Goal: Task Accomplishment & Management: Manage account settings

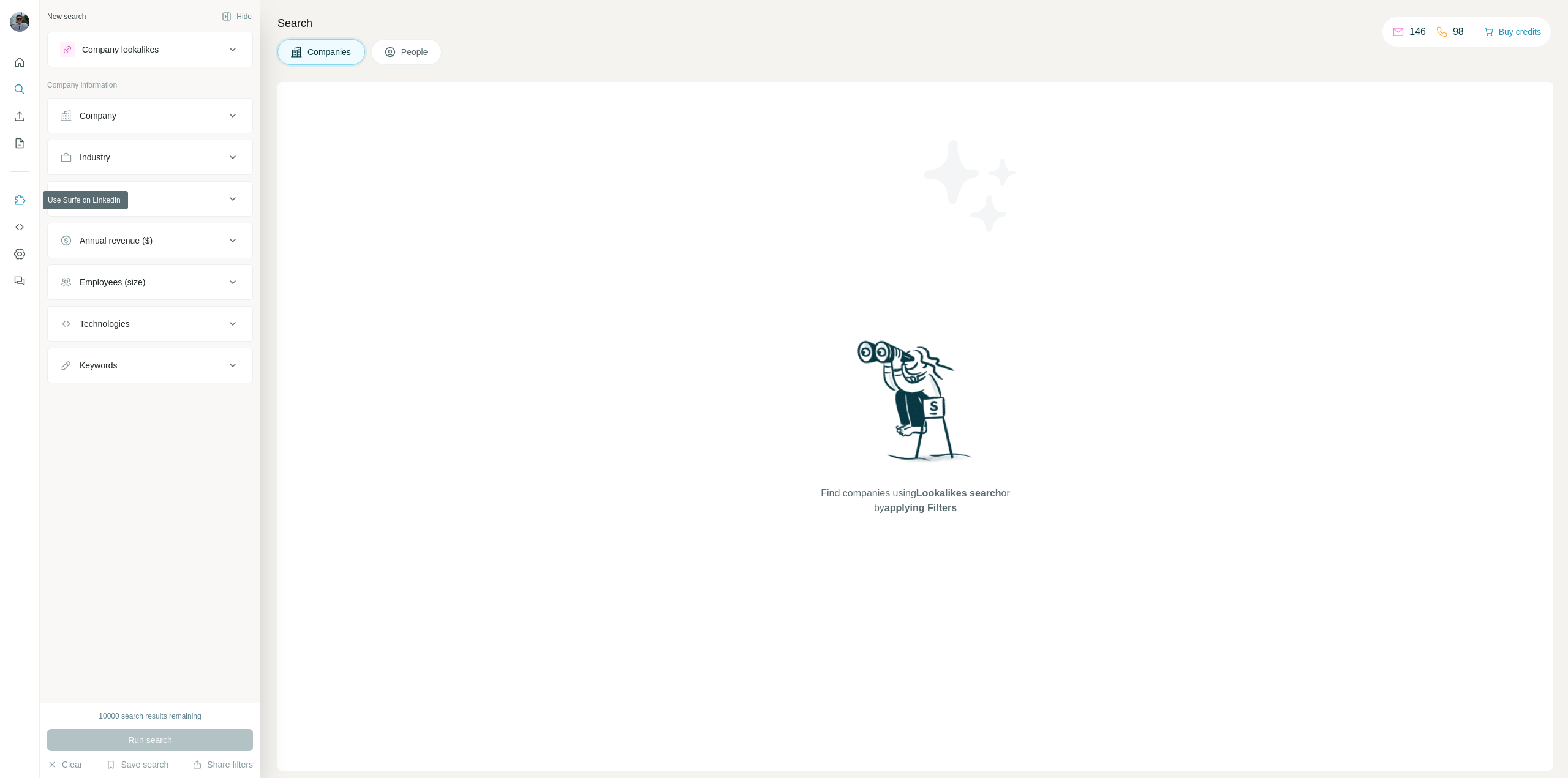
click at [24, 197] on icon "Use Surfe on LinkedIn" at bounding box center [20, 199] width 10 height 10
click at [16, 259] on icon "Dashboard" at bounding box center [19, 254] width 13 height 13
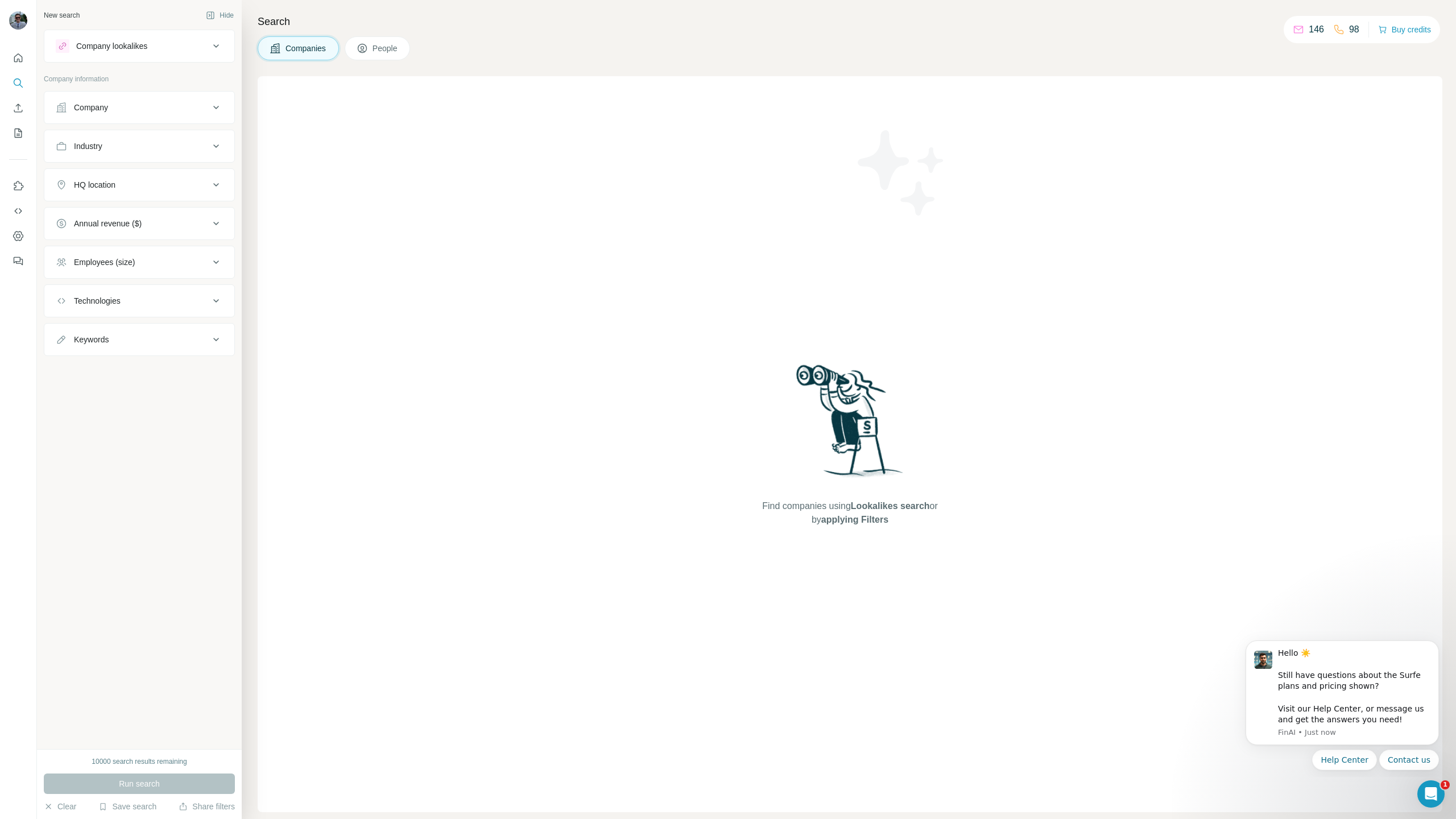
click at [655, 97] on div "Find companies using Lookalikes search or by applying Filters" at bounding box center [850, 445] width 1184 height 736
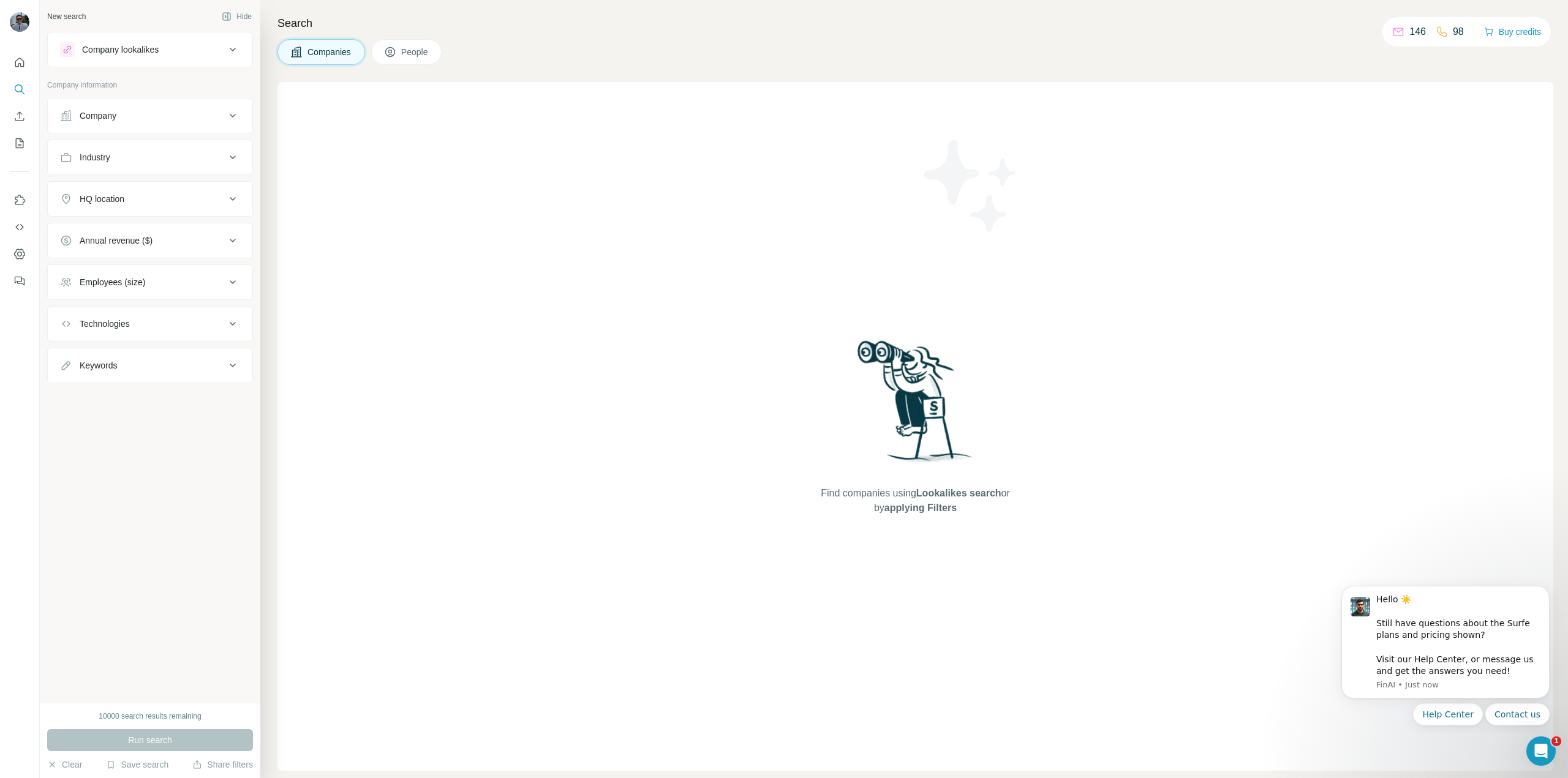
click at [796, 93] on div "Find companies using Lookalikes search or by applying Filters" at bounding box center [915, 426] width 1275 height 689
click at [1537, 34] on button "Buy credits" at bounding box center [1512, 32] width 57 height 17
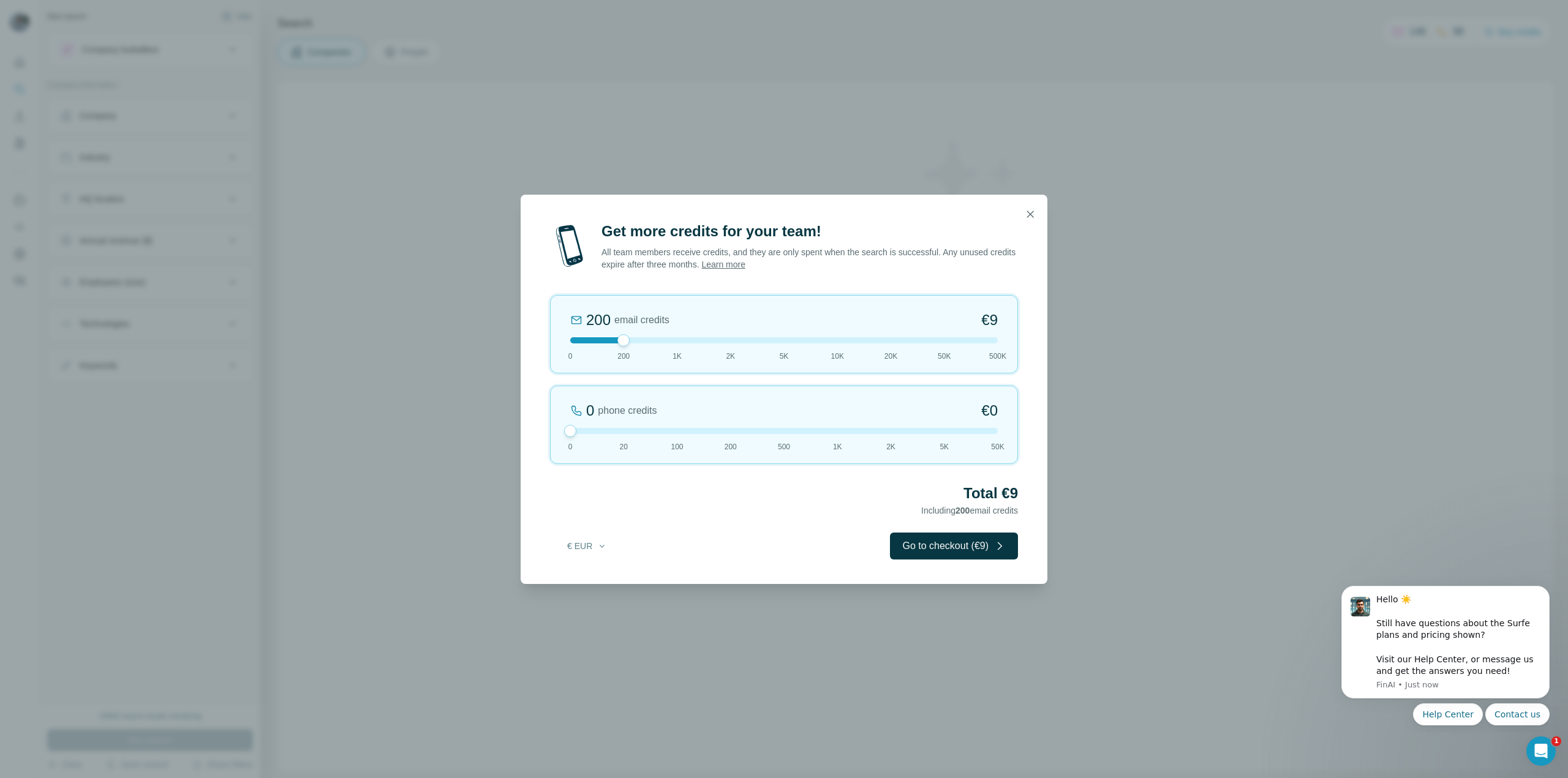
drag, startPoint x: 622, startPoint y: 433, endPoint x: 397, endPoint y: 430, distance: 225.0
click at [397, 430] on div "Get more credits for your team! All team members receive credits, and they are …" at bounding box center [784, 389] width 1568 height 778
drag, startPoint x: 626, startPoint y: 341, endPoint x: 687, endPoint y: 342, distance: 61.0
click at [687, 342] on div at bounding box center [784, 340] width 427 height 6
drag, startPoint x: 676, startPoint y: 339, endPoint x: 738, endPoint y: 347, distance: 62.5
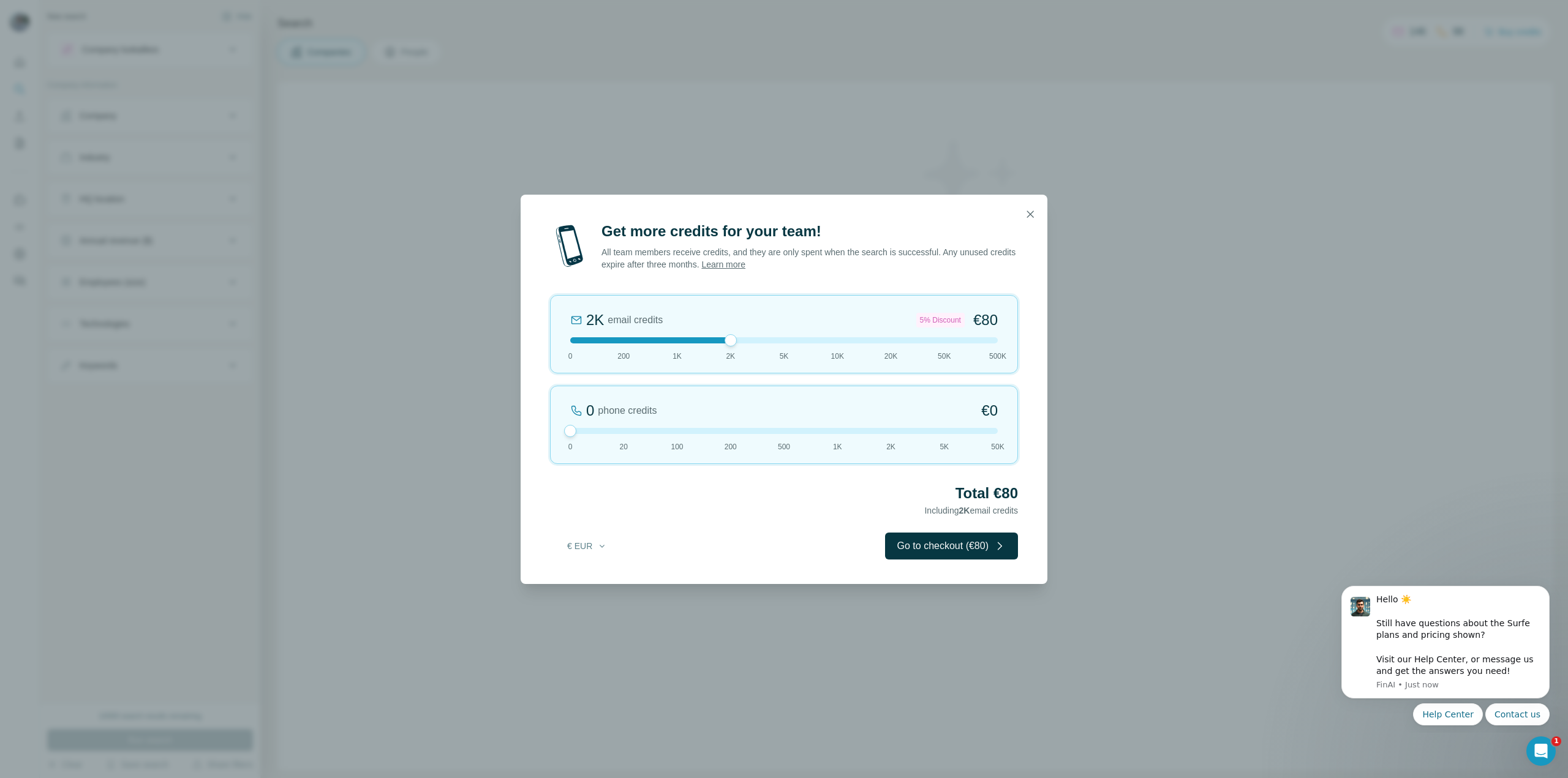
click at [738, 347] on div "2K email credits 5% Discount €80 0 200 1K 2K 5K 10K 20K 50K 500K" at bounding box center [784, 334] width 468 height 78
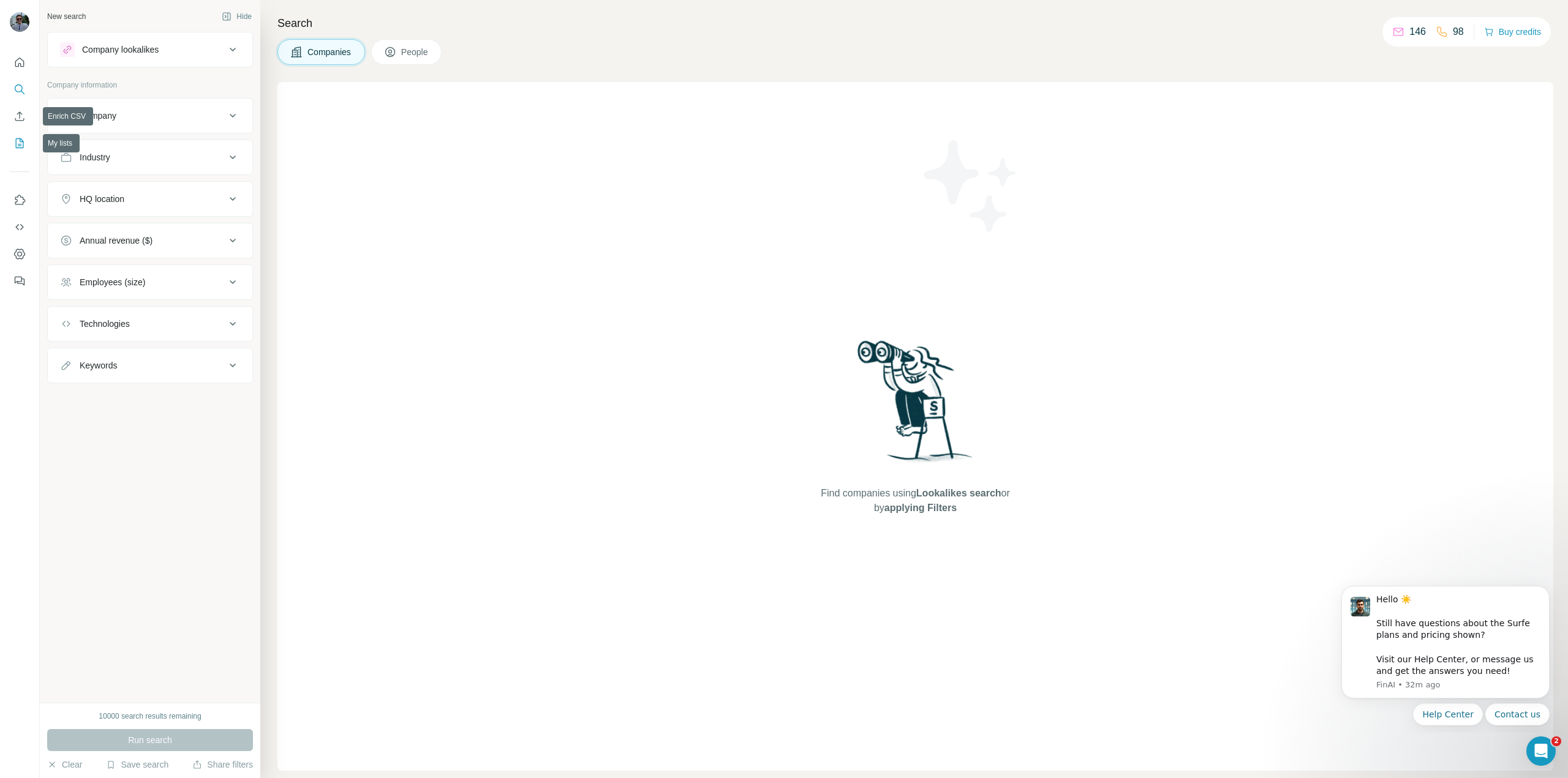
click at [19, 143] on icon "My lists" at bounding box center [19, 143] width 13 height 13
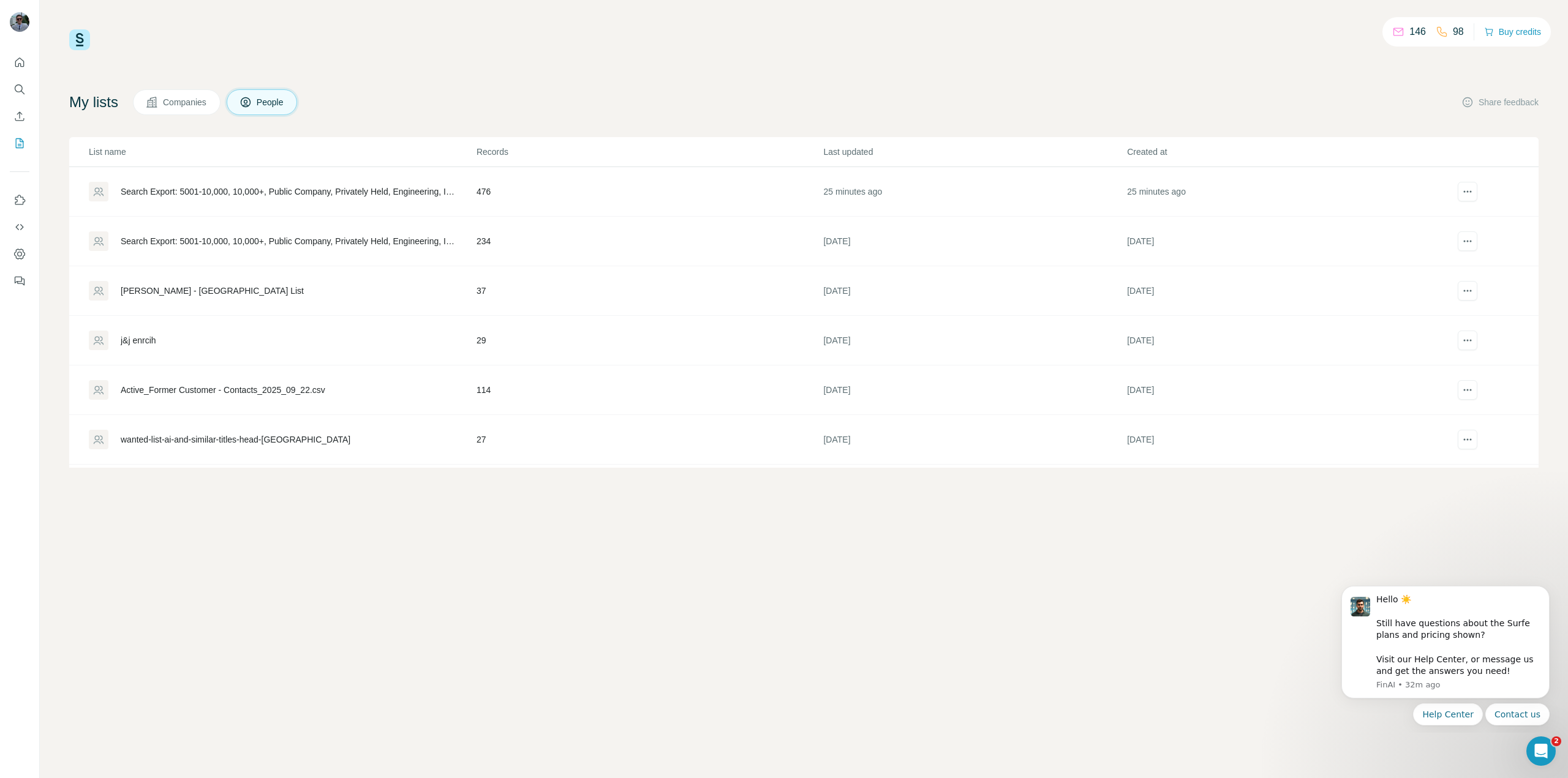
click at [271, 187] on div "Search Export: 5001-10,000, 10,000+, Public Company, Privately Held, Engineerin…" at bounding box center [288, 192] width 335 height 13
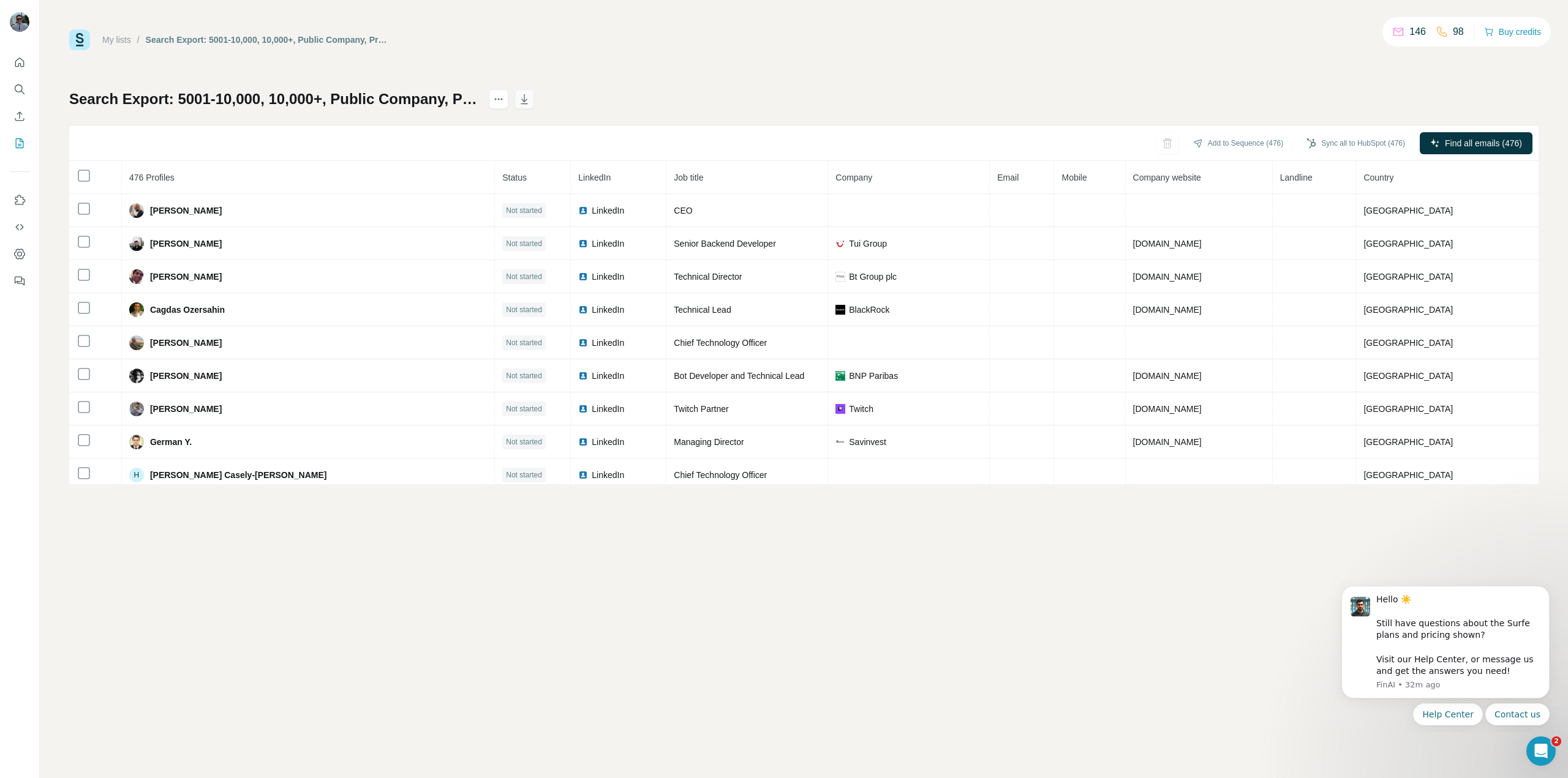
click at [530, 102] on icon "button" at bounding box center [524, 99] width 13 height 13
click at [462, 599] on div "My lists / Search Export: 5001-10,000, 10,000+, Public Company, Privately Held,…" at bounding box center [803, 389] width 1528 height 778
click at [19, 117] on icon "Enrich CSV" at bounding box center [19, 115] width 9 height 9
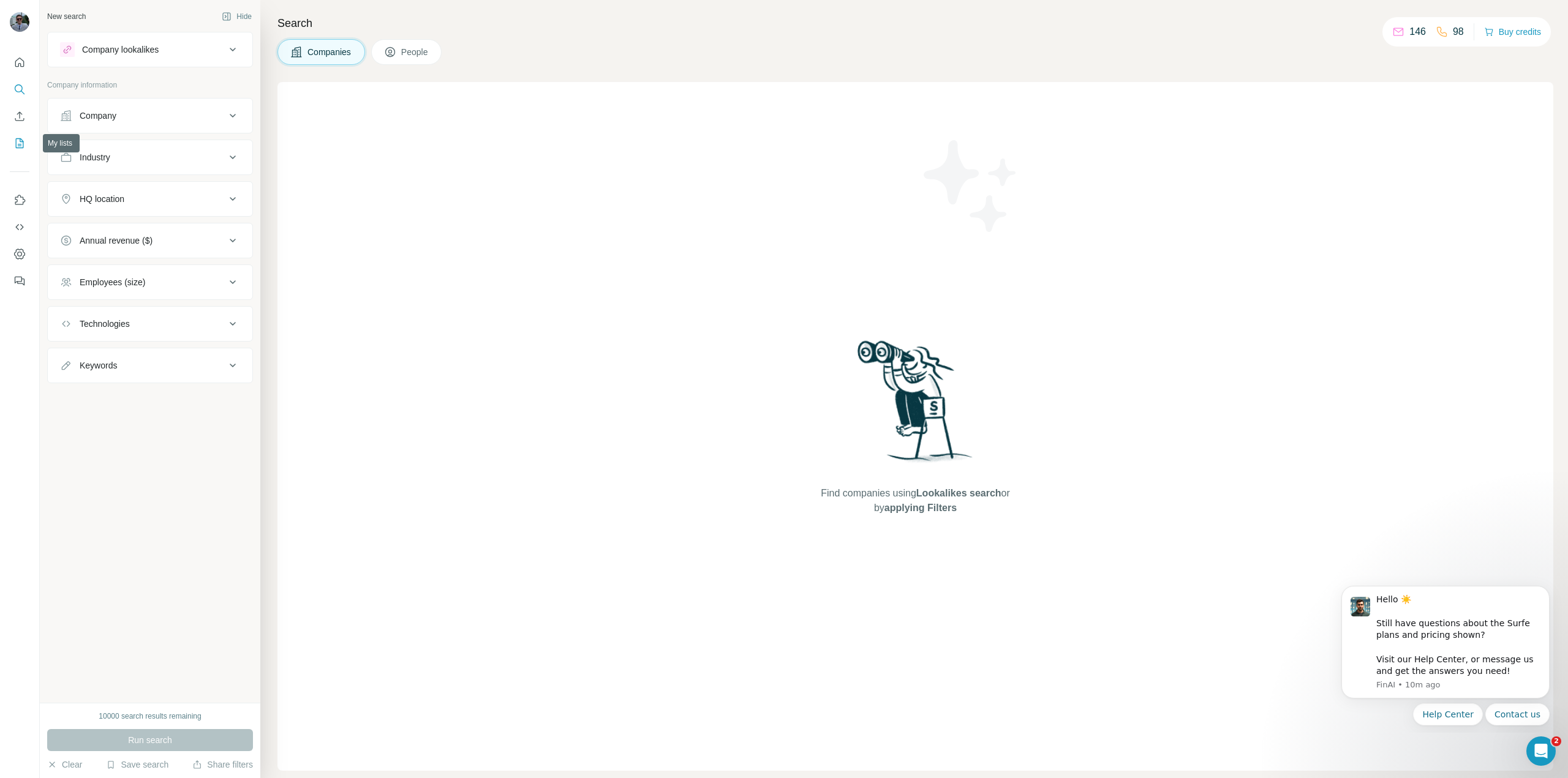
click at [22, 140] on icon "My lists" at bounding box center [19, 143] width 13 height 13
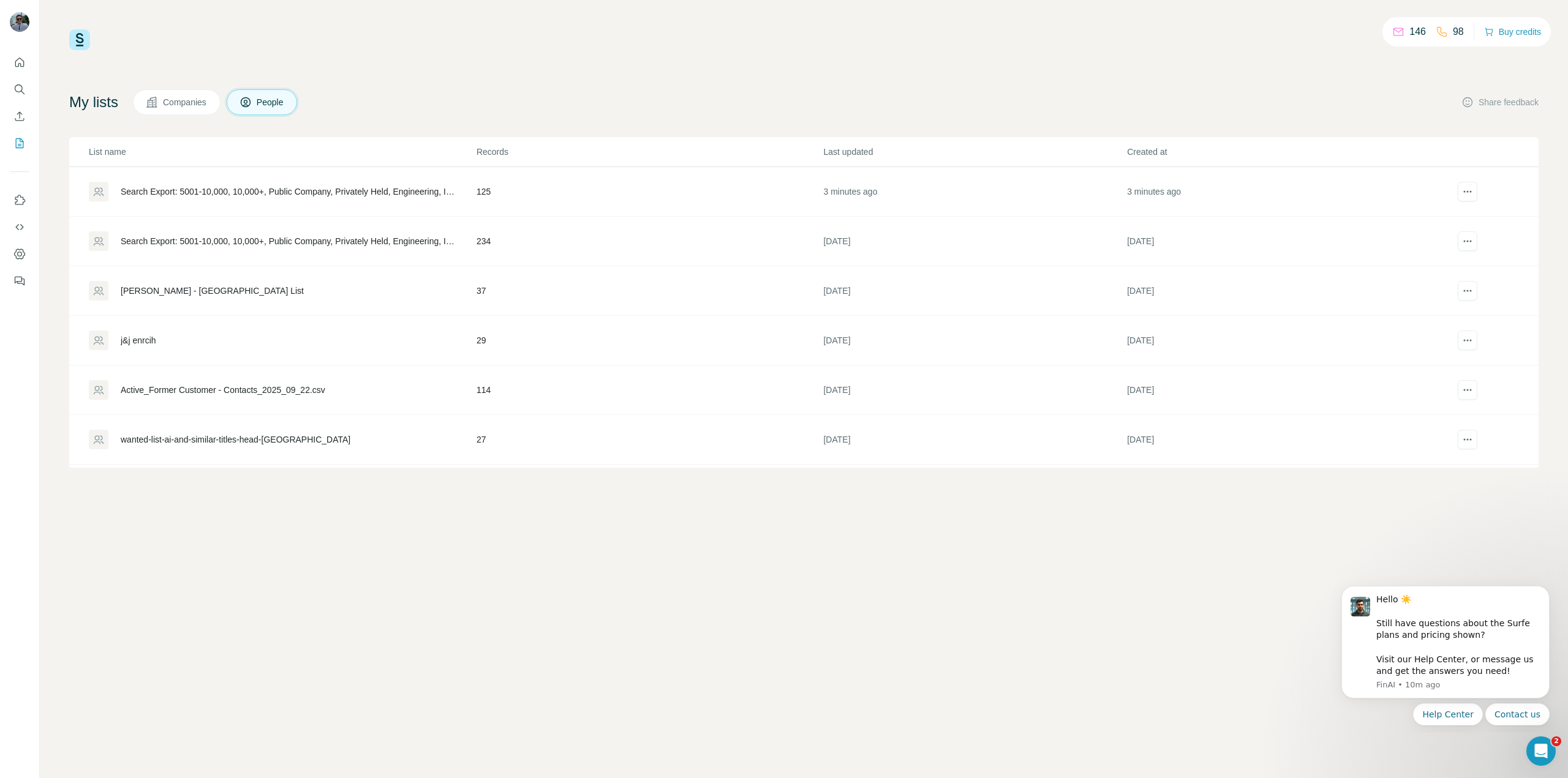
click at [227, 196] on div "Search Export: 5001-10,000, 10,000+, Public Company, Privately Held, Engineerin…" at bounding box center [288, 192] width 335 height 13
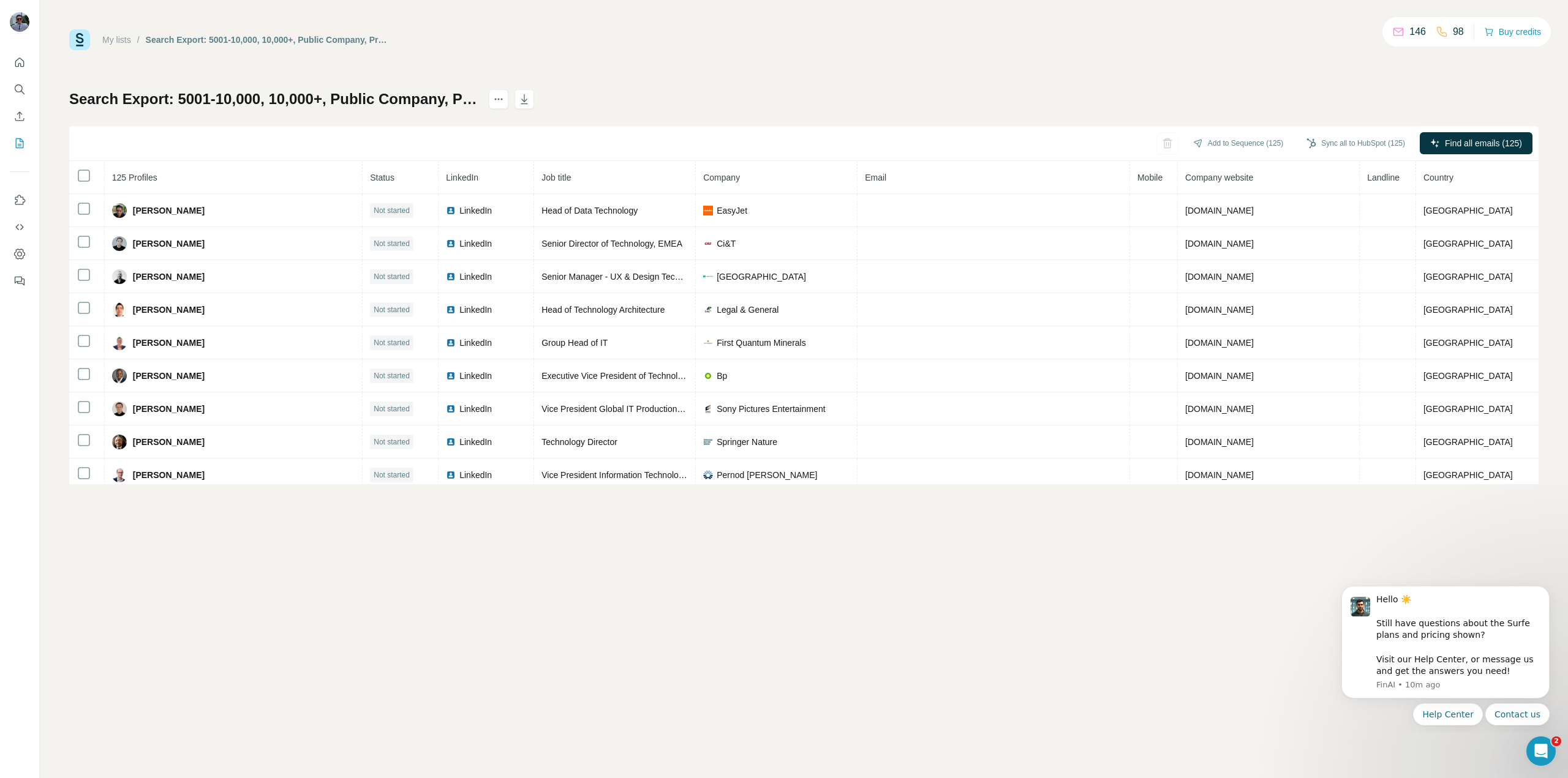
click at [478, 91] on h1 "Search Export: 5001-10,000, 10,000+, Public Company, Privately Held, Engineerin…" at bounding box center [273, 98] width 409 height 19
click at [478, 100] on h1 "Search Export: 5001-10,000, 10,000+, Public Company, Privately Held, Engineerin…" at bounding box center [273, 98] width 409 height 19
click at [478, 102] on h1 "Search Export: 5001-10,000, 10,000+, Public Company, Privately Held, Engineerin…" at bounding box center [273, 98] width 409 height 19
click at [508, 100] on button "actions" at bounding box center [498, 98] width 19 height 19
click at [455, 89] on h1 "Search Export: 5001-10,000, 10,000+, Public Company, Privately Held, Engineerin…" at bounding box center [273, 98] width 409 height 19
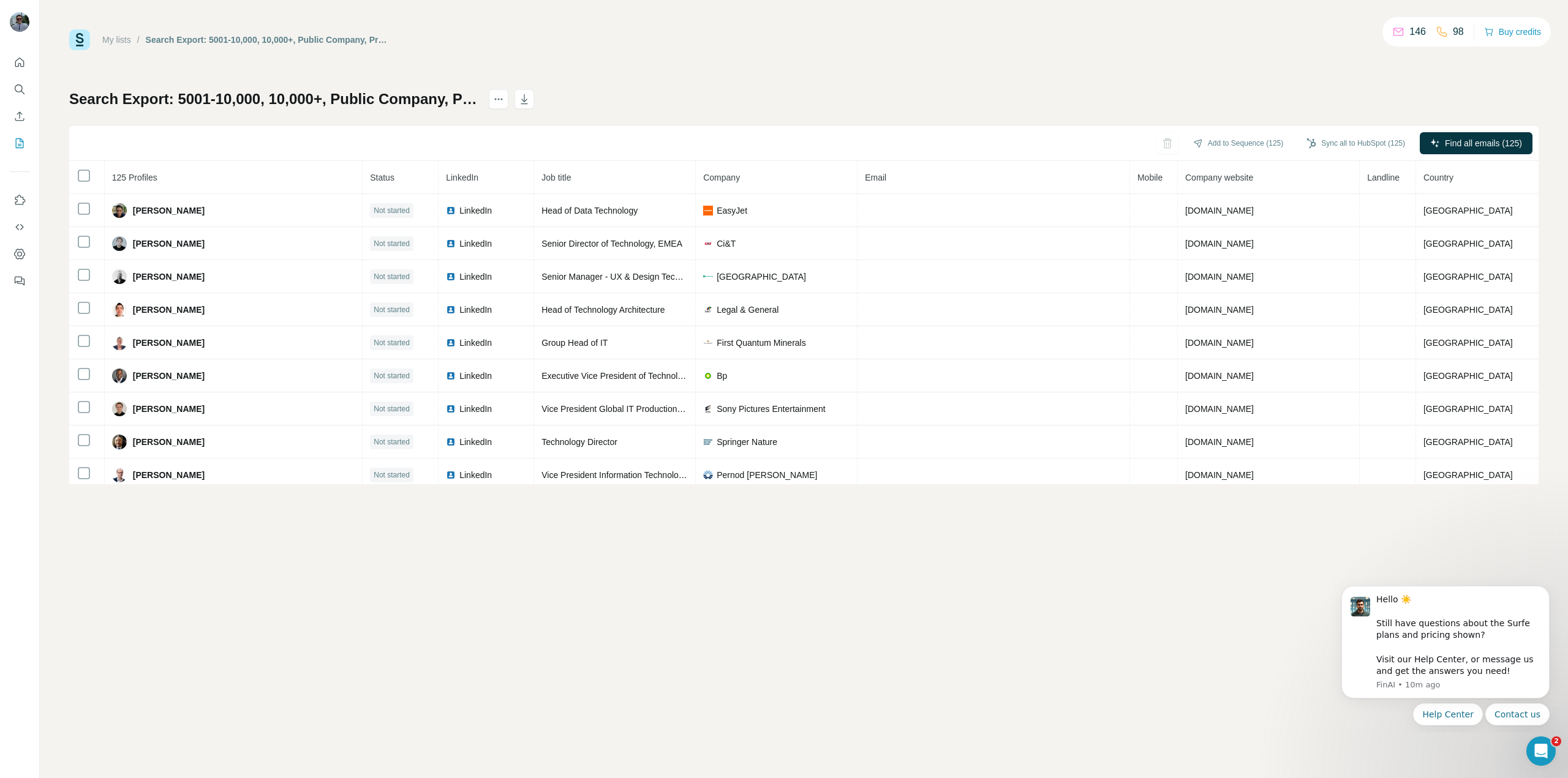
drag, startPoint x: 713, startPoint y: 559, endPoint x: 687, endPoint y: 524, distance: 43.6
click at [714, 559] on div "My lists / Search Export: 5001-10,000, 10,000+, Public Company, Privately Held,…" at bounding box center [803, 389] width 1528 height 778
